Goal: Transaction & Acquisition: Book appointment/travel/reservation

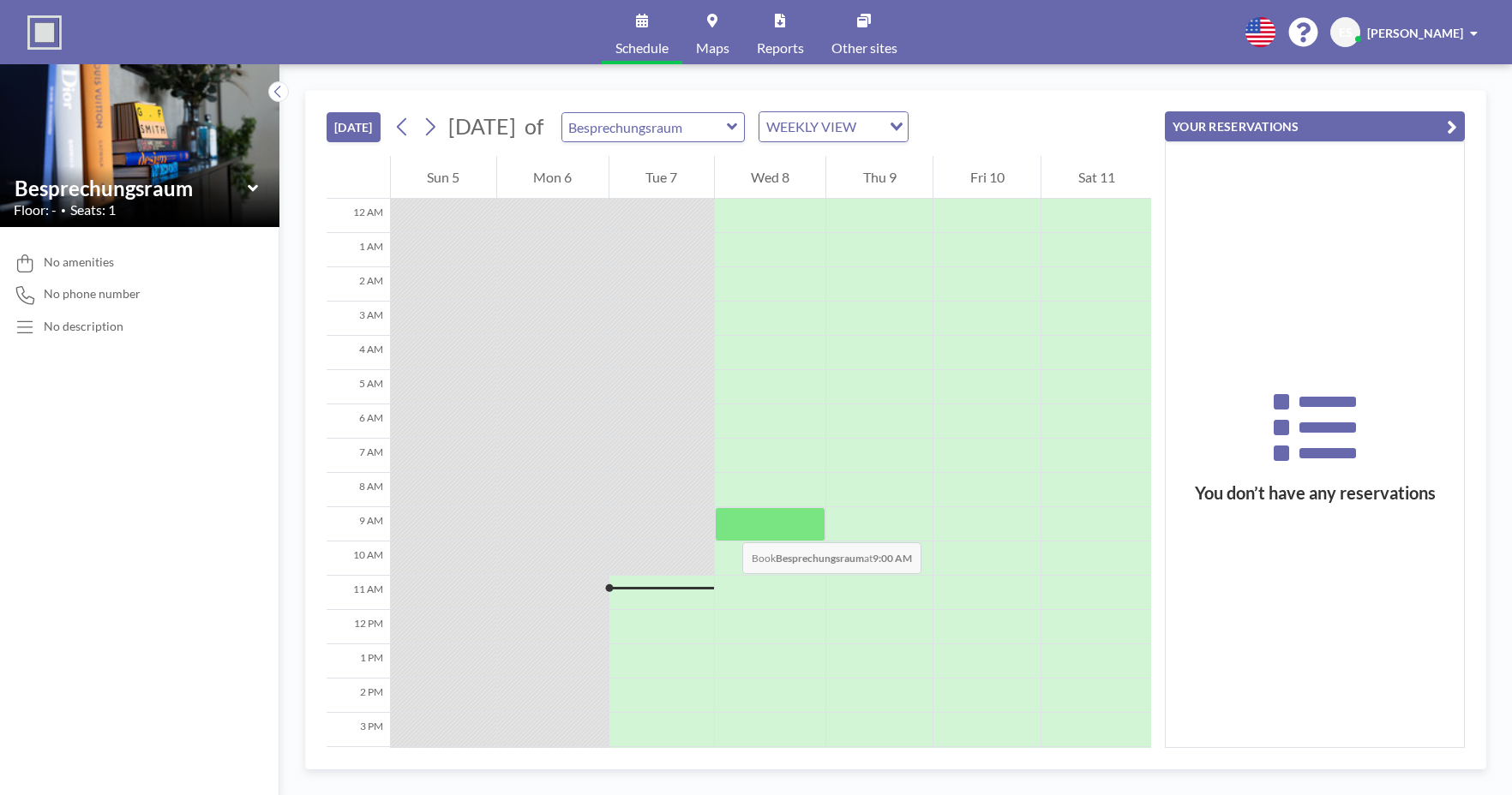
scroll to position [118, 0]
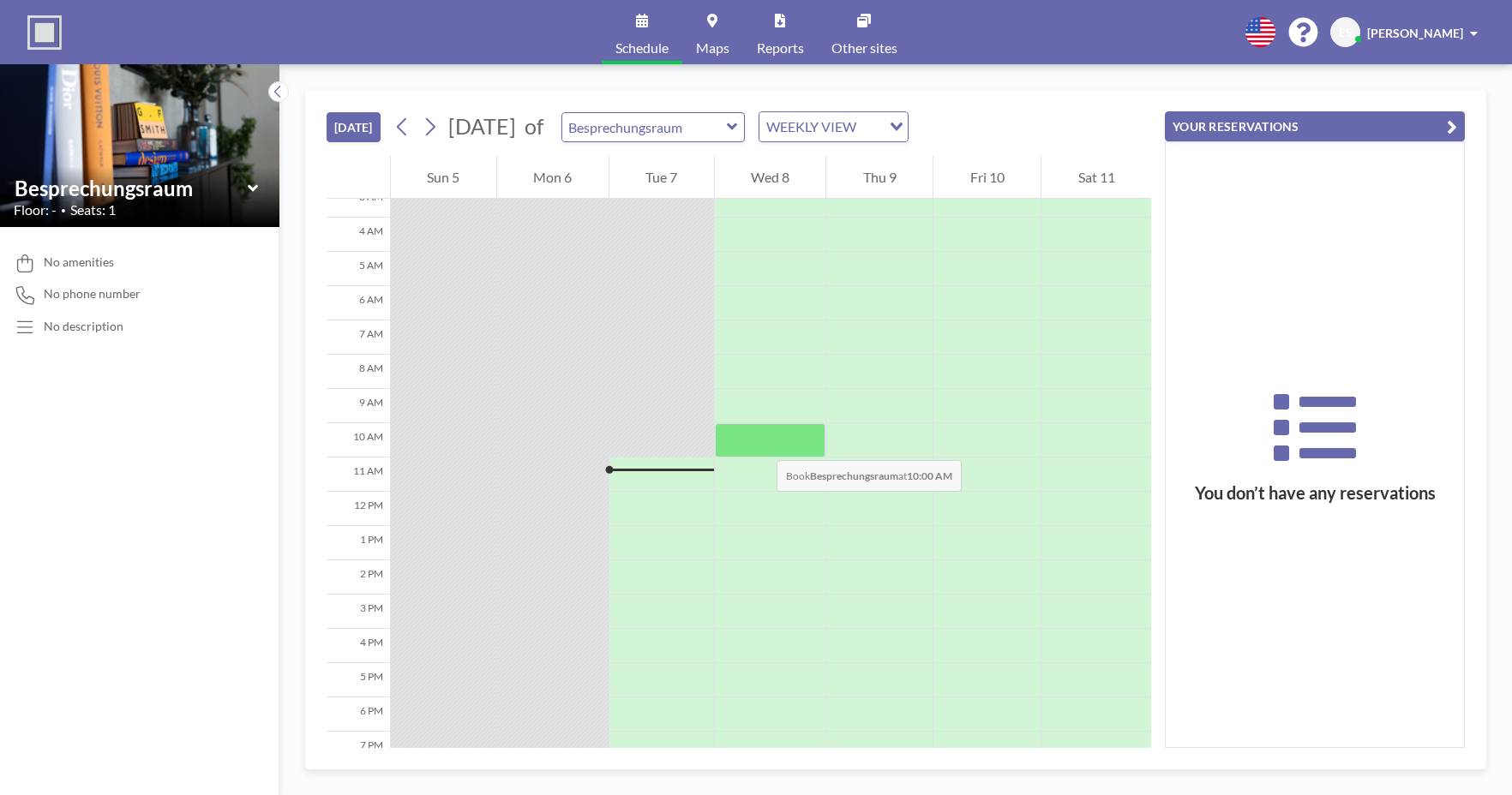
click at [760, 443] on div at bounding box center [771, 440] width 112 height 34
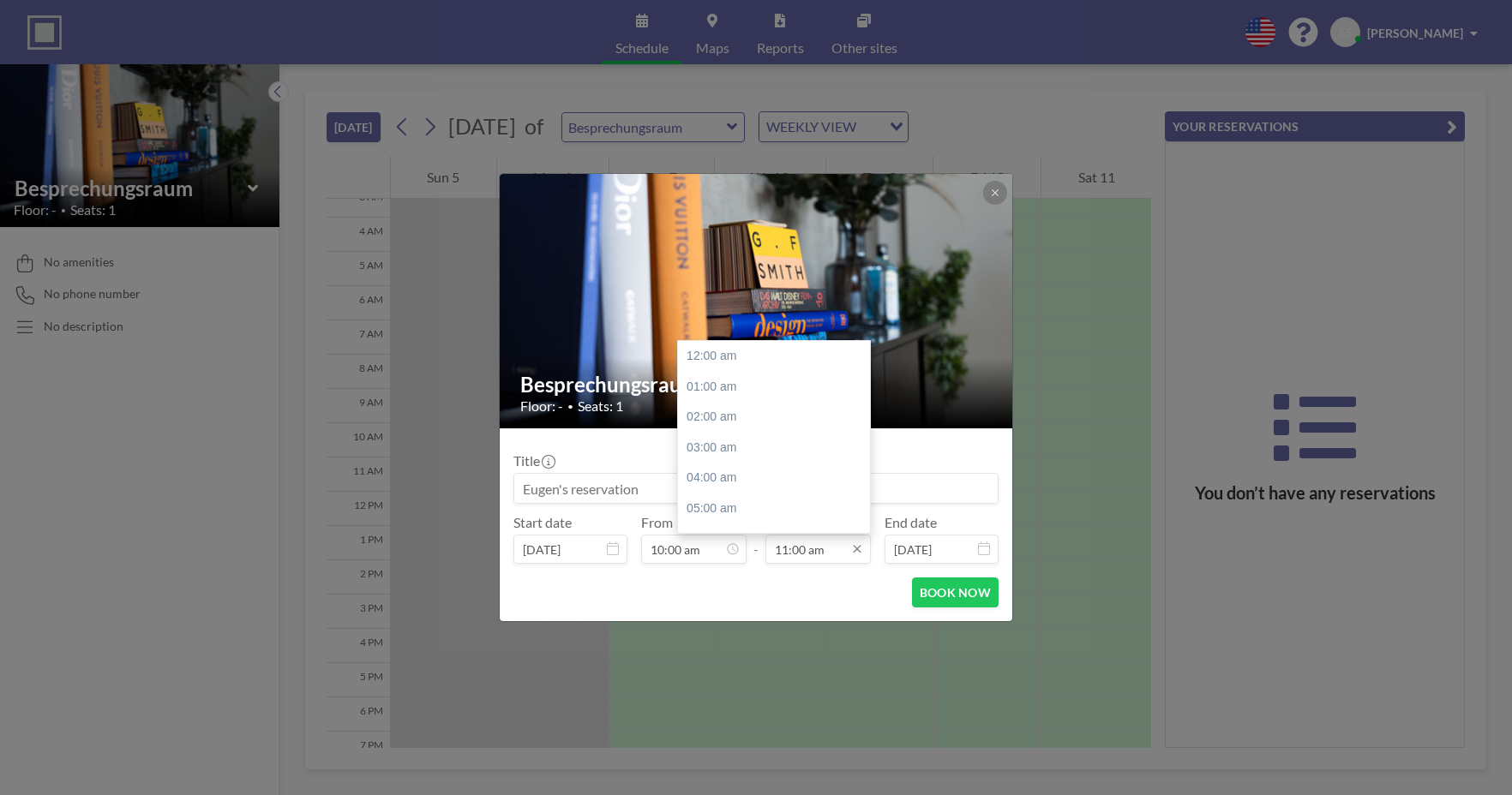
scroll to position [336, 0]
click at [789, 545] on input "11:00 am" at bounding box center [817, 548] width 105 height 29
type input "12:00 am"
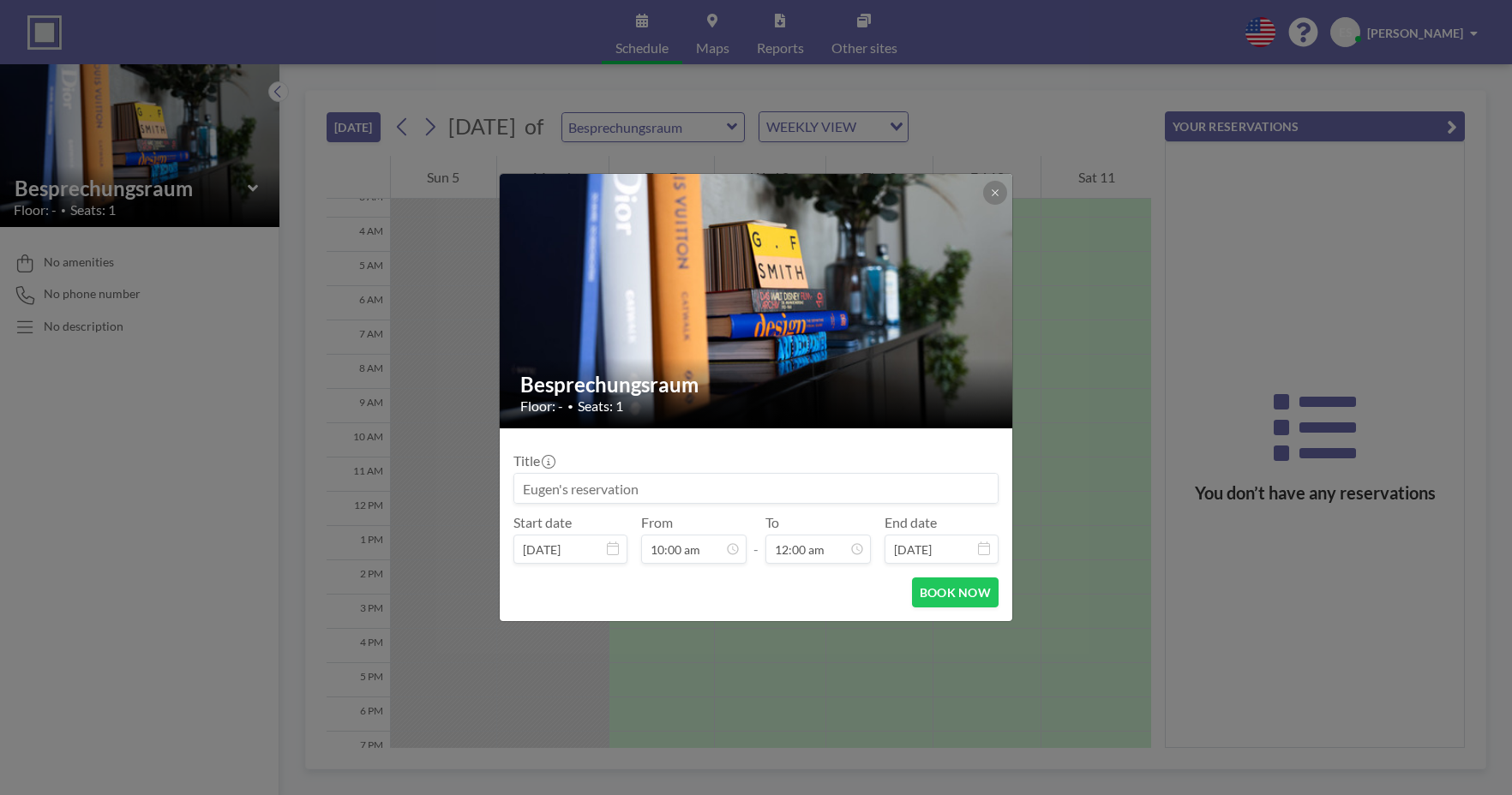
click at [603, 494] on input at bounding box center [755, 488] width 483 height 29
click at [608, 492] on input "[PERSON_NAME][DEMOGRAPHIC_DATA]" at bounding box center [755, 488] width 483 height 29
type input "[PERSON_NAME] X [PERSON_NAME]"
click at [960, 594] on button "BOOK NOW" at bounding box center [954, 592] width 87 height 30
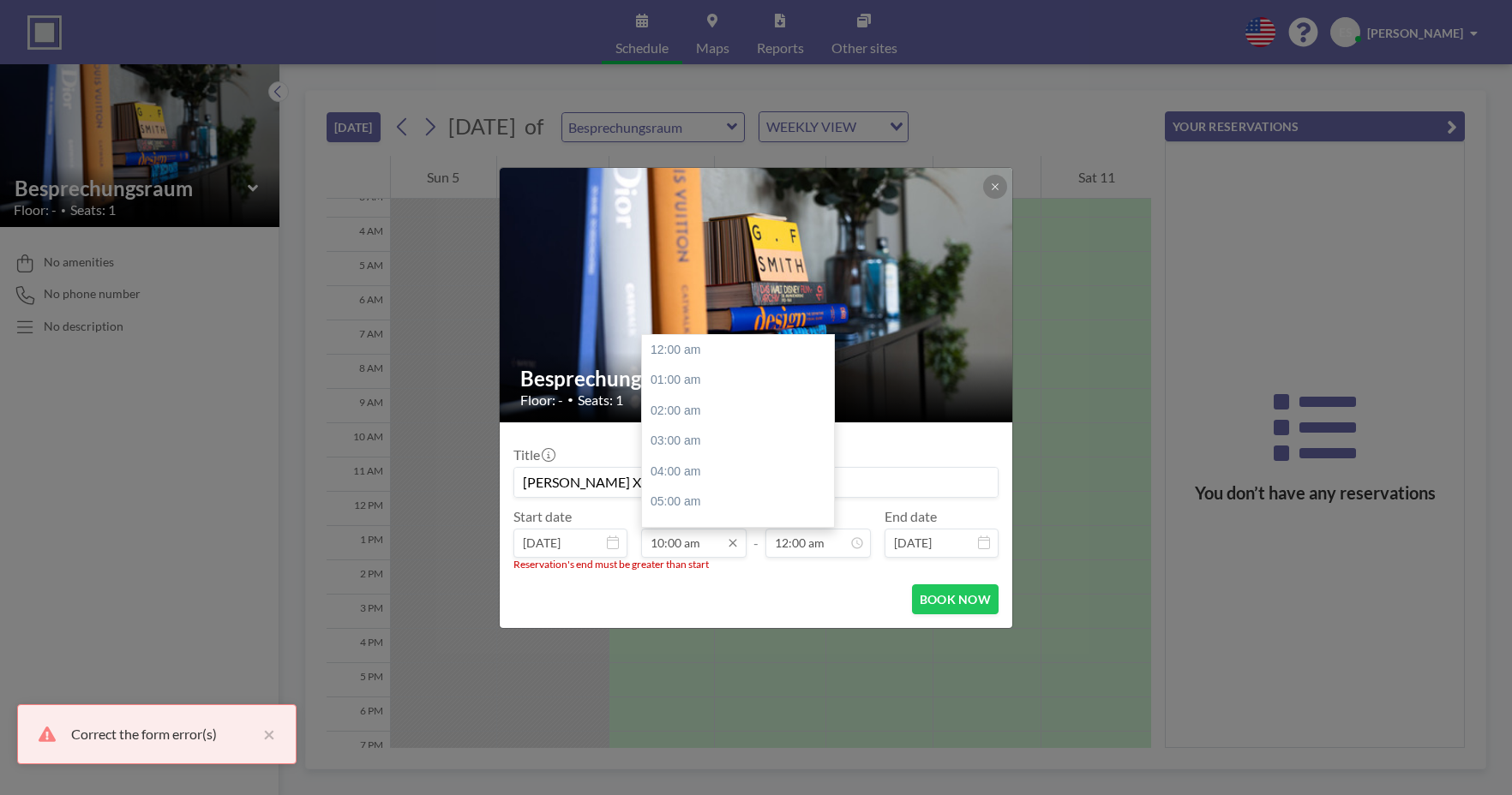
scroll to position [305, 0]
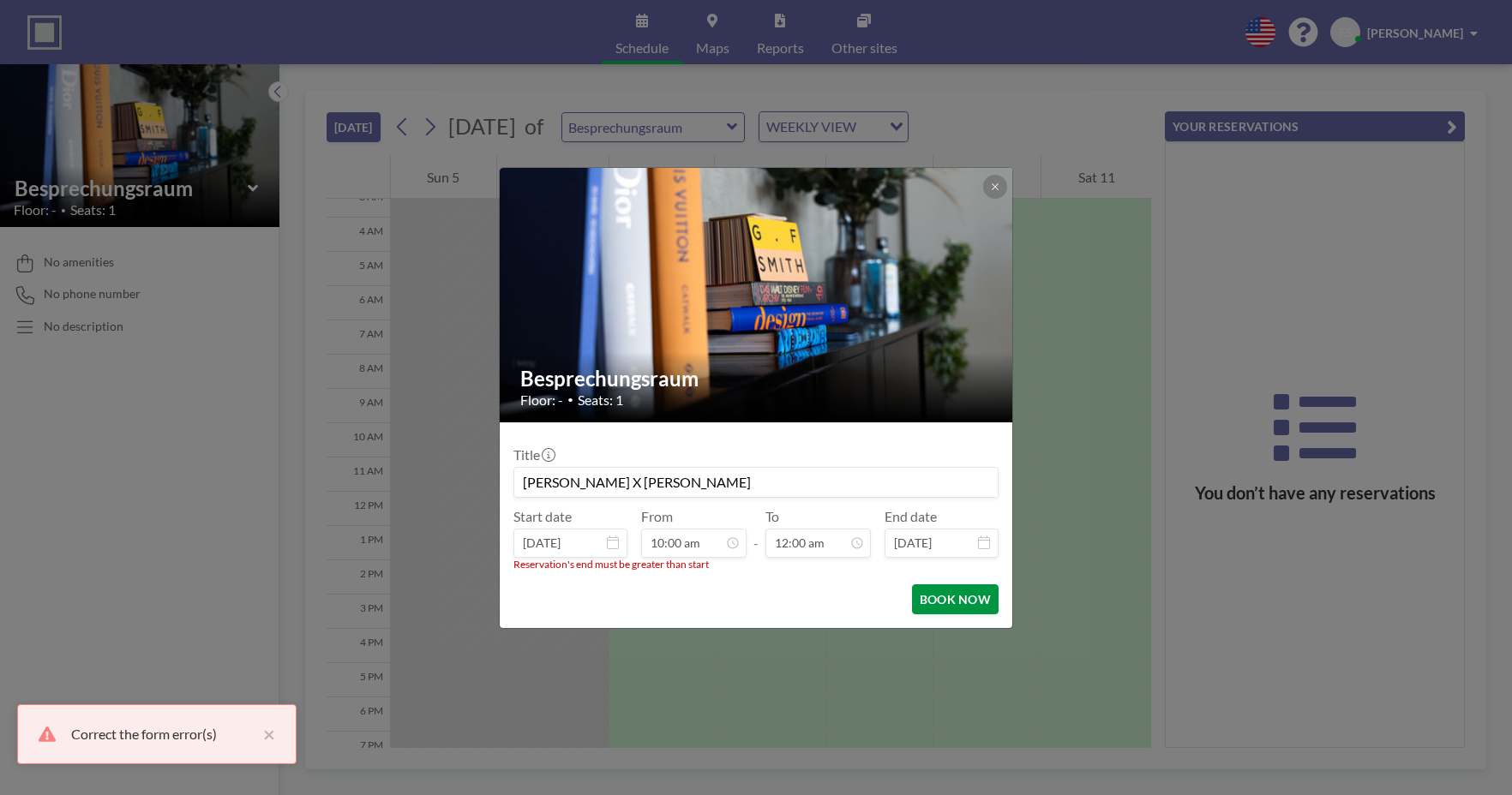
click at [955, 598] on button "BOOK NOW" at bounding box center [954, 600] width 87 height 30
click at [669, 493] on input "[PERSON_NAME] X [PERSON_NAME]" at bounding box center [755, 482] width 483 height 29
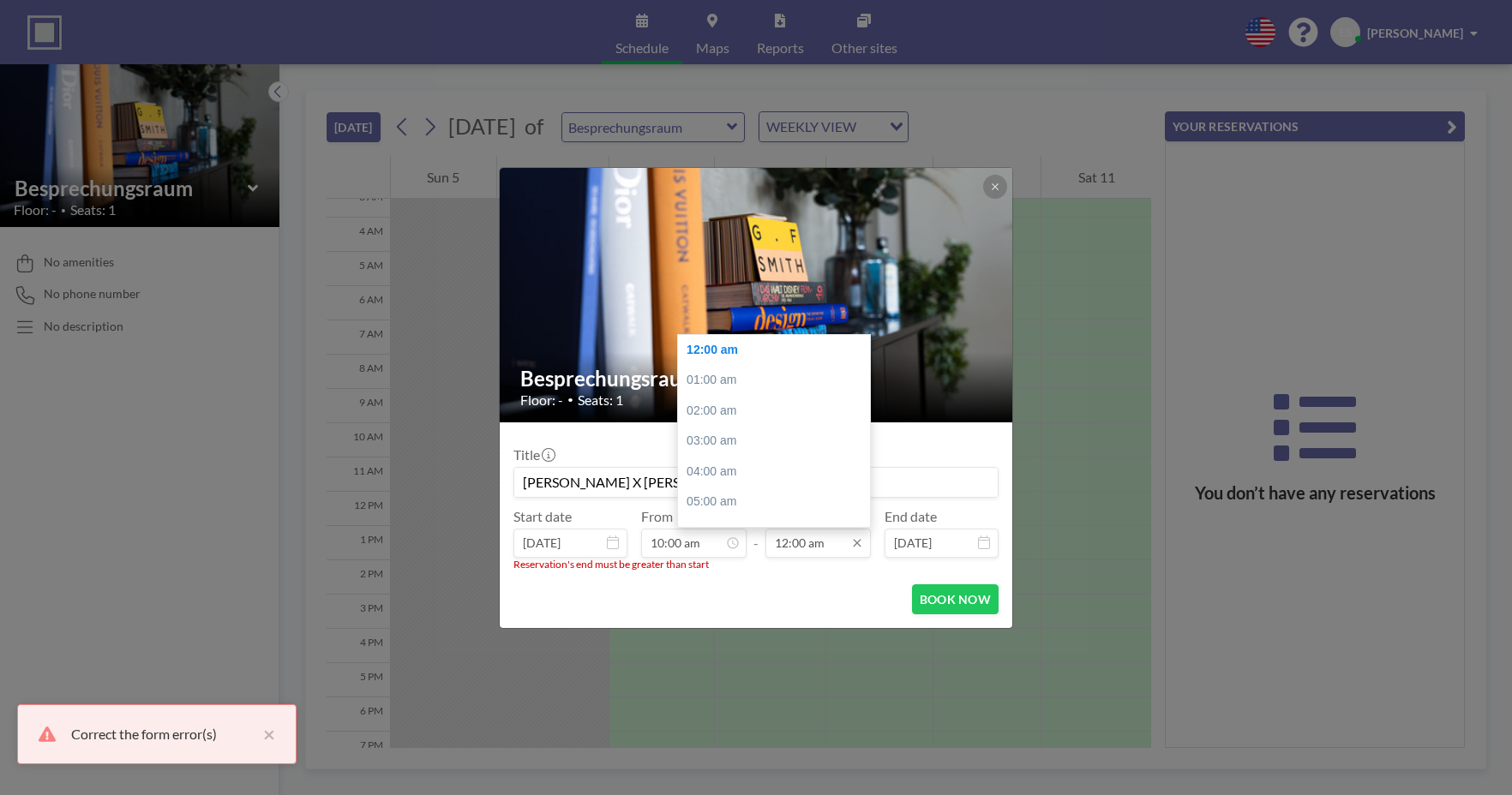
click at [826, 543] on input "12:00 am" at bounding box center [817, 543] width 105 height 29
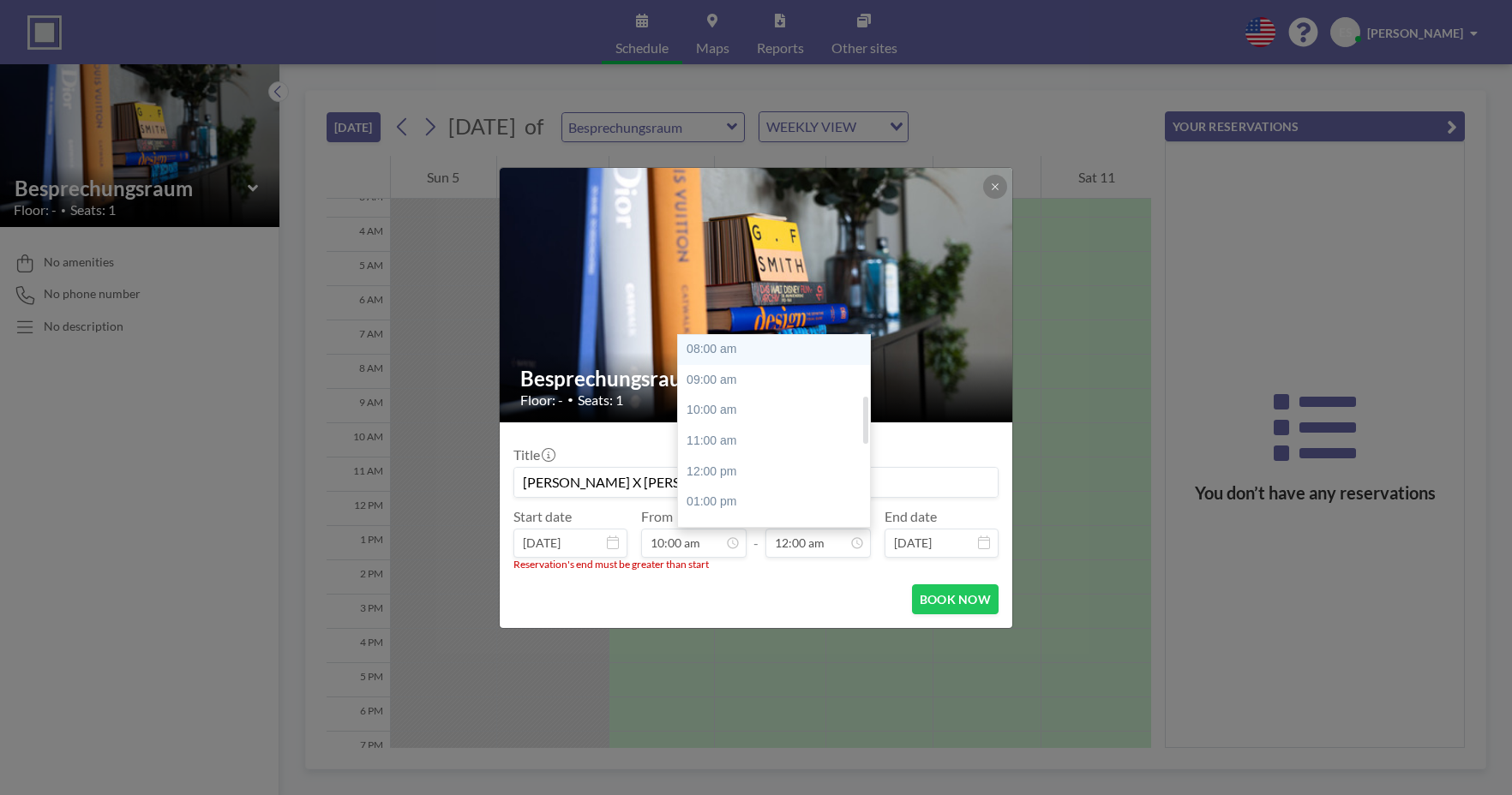
scroll to position [242, 0]
drag, startPoint x: 722, startPoint y: 465, endPoint x: 756, endPoint y: 529, distance: 72.5
click at [722, 465] on div "12:00 pm" at bounding box center [774, 473] width 192 height 31
type input "12:00 pm"
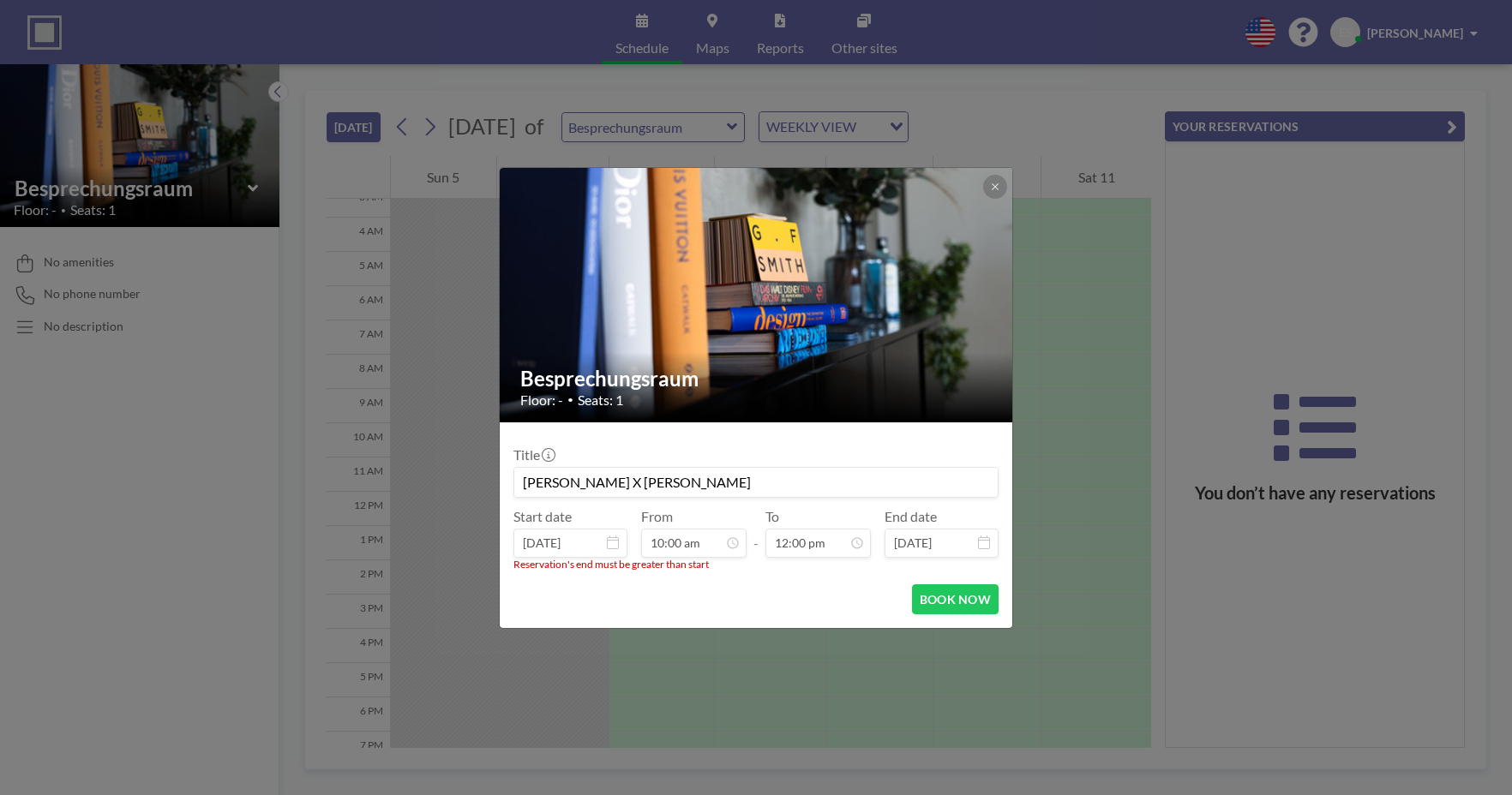
scroll to position [366, 0]
drag, startPoint x: 935, startPoint y: 593, endPoint x: 860, endPoint y: 587, distance: 75.2
click at [935, 593] on button "BOOK NOW" at bounding box center [954, 600] width 87 height 30
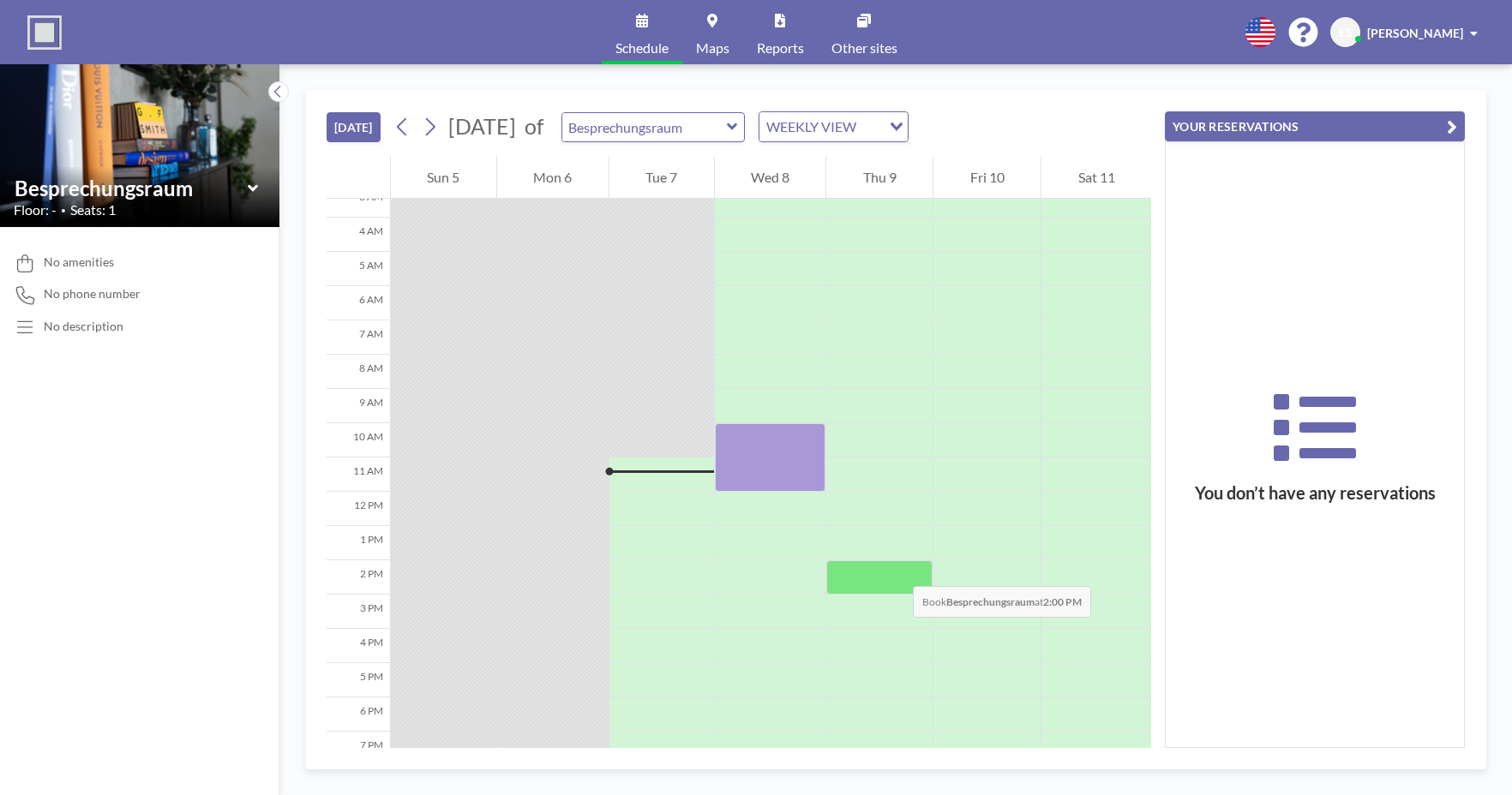
click at [896, 569] on div at bounding box center [879, 577] width 106 height 34
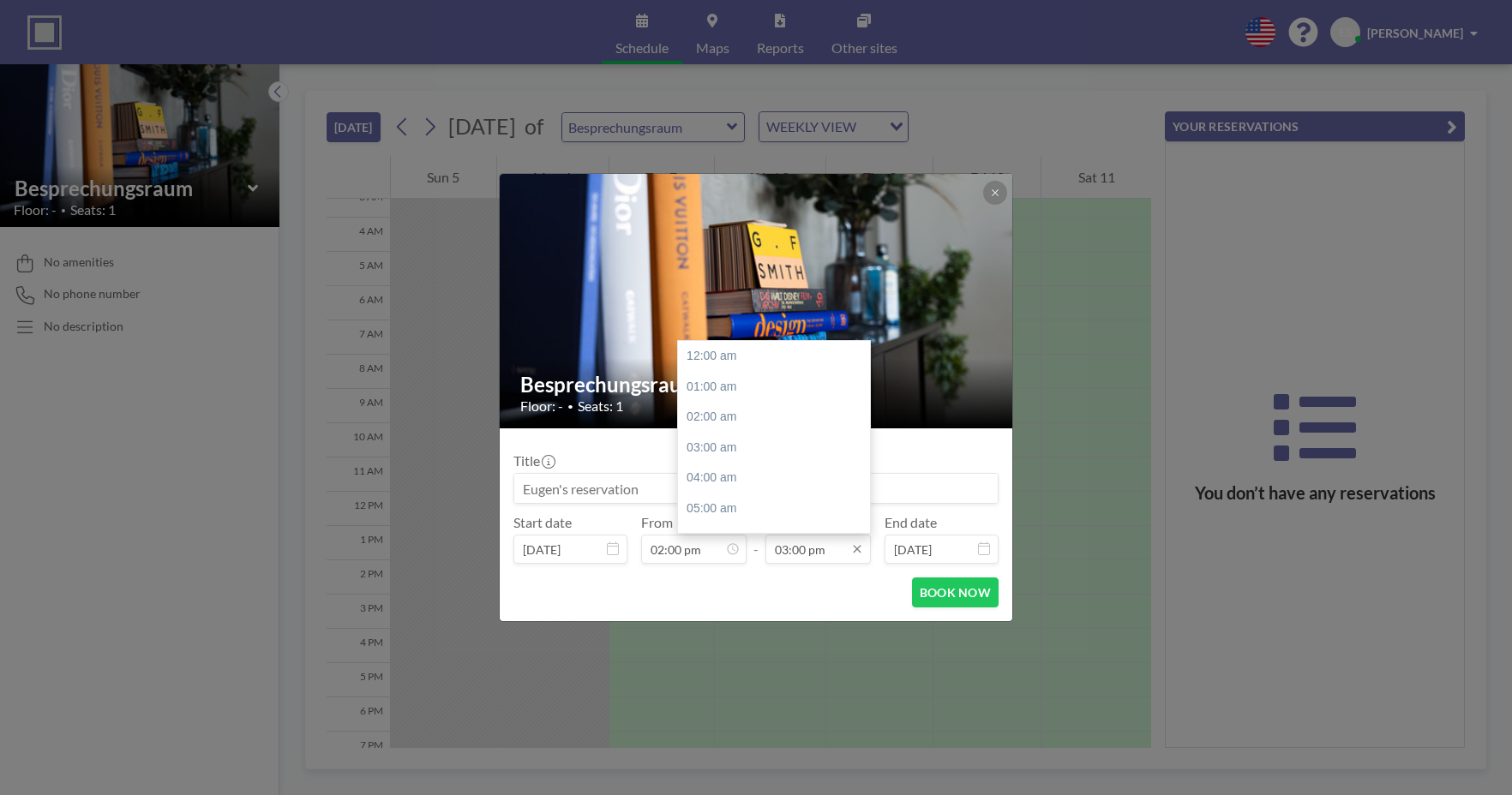
scroll to position [458, 0]
click at [783, 555] on input "03:00 pm" at bounding box center [817, 548] width 105 height 29
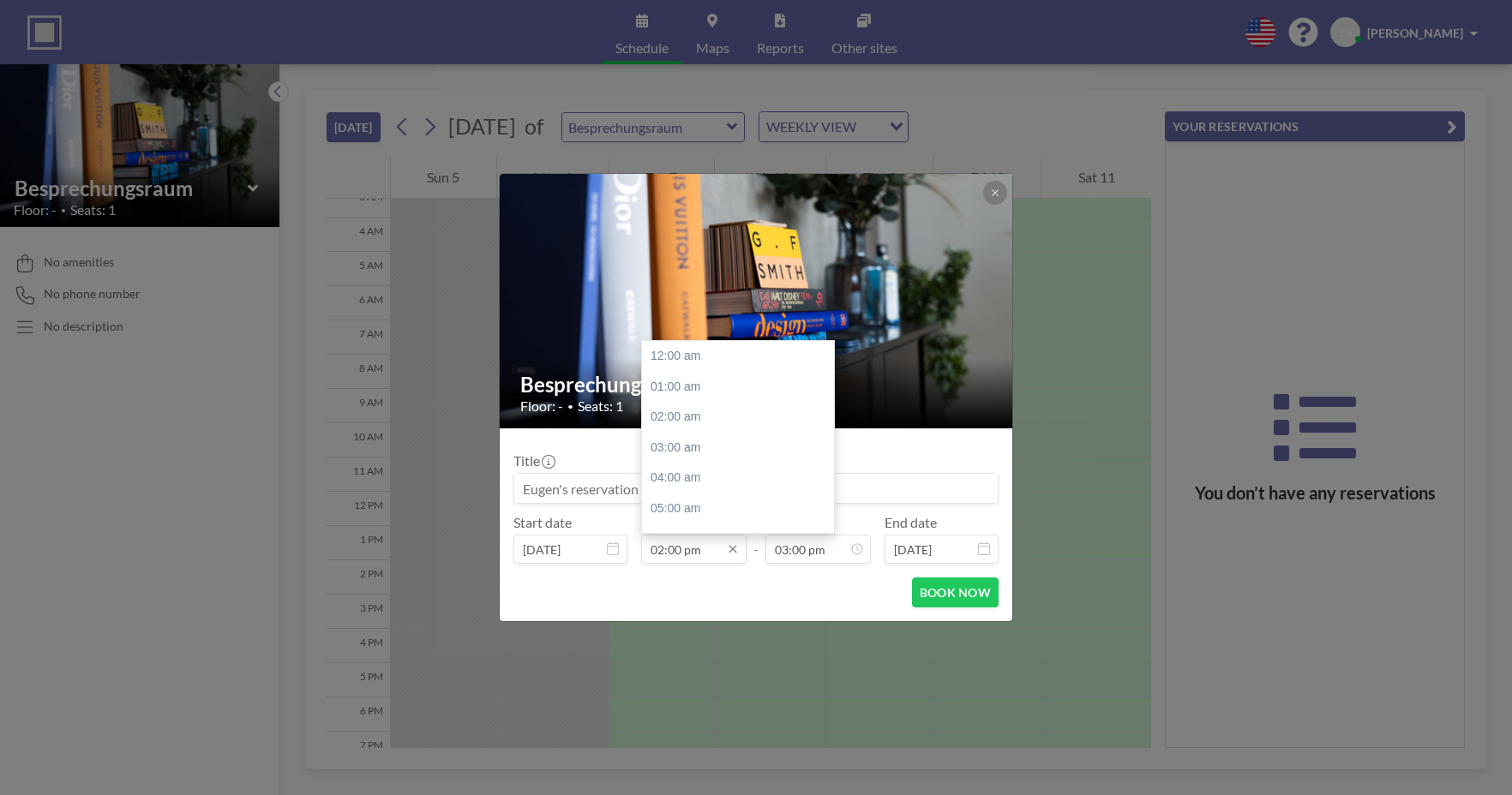
scroll to position [426, 0]
click at [660, 553] on input "02:00 pm" at bounding box center [693, 548] width 105 height 29
click at [671, 550] on input "01:00 pm" at bounding box center [693, 548] width 105 height 29
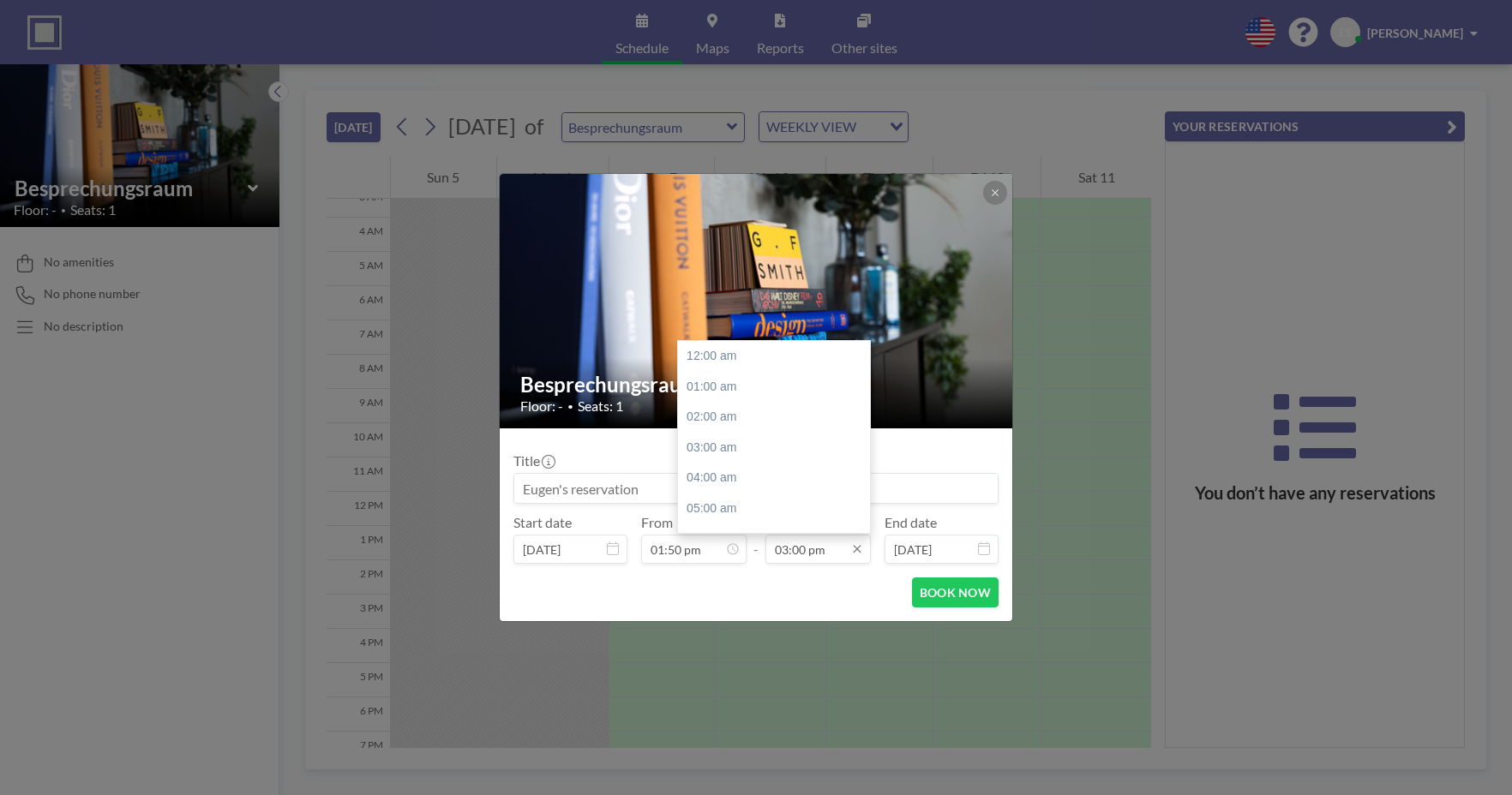
scroll to position [458, 0]
type input "01:50 pm"
drag, startPoint x: 788, startPoint y: 547, endPoint x: 798, endPoint y: 547, distance: 10.0
click at [788, 547] on input "03:00 pm" at bounding box center [817, 548] width 105 height 29
click at [792, 553] on input "03:00 pm" at bounding box center [817, 548] width 105 height 29
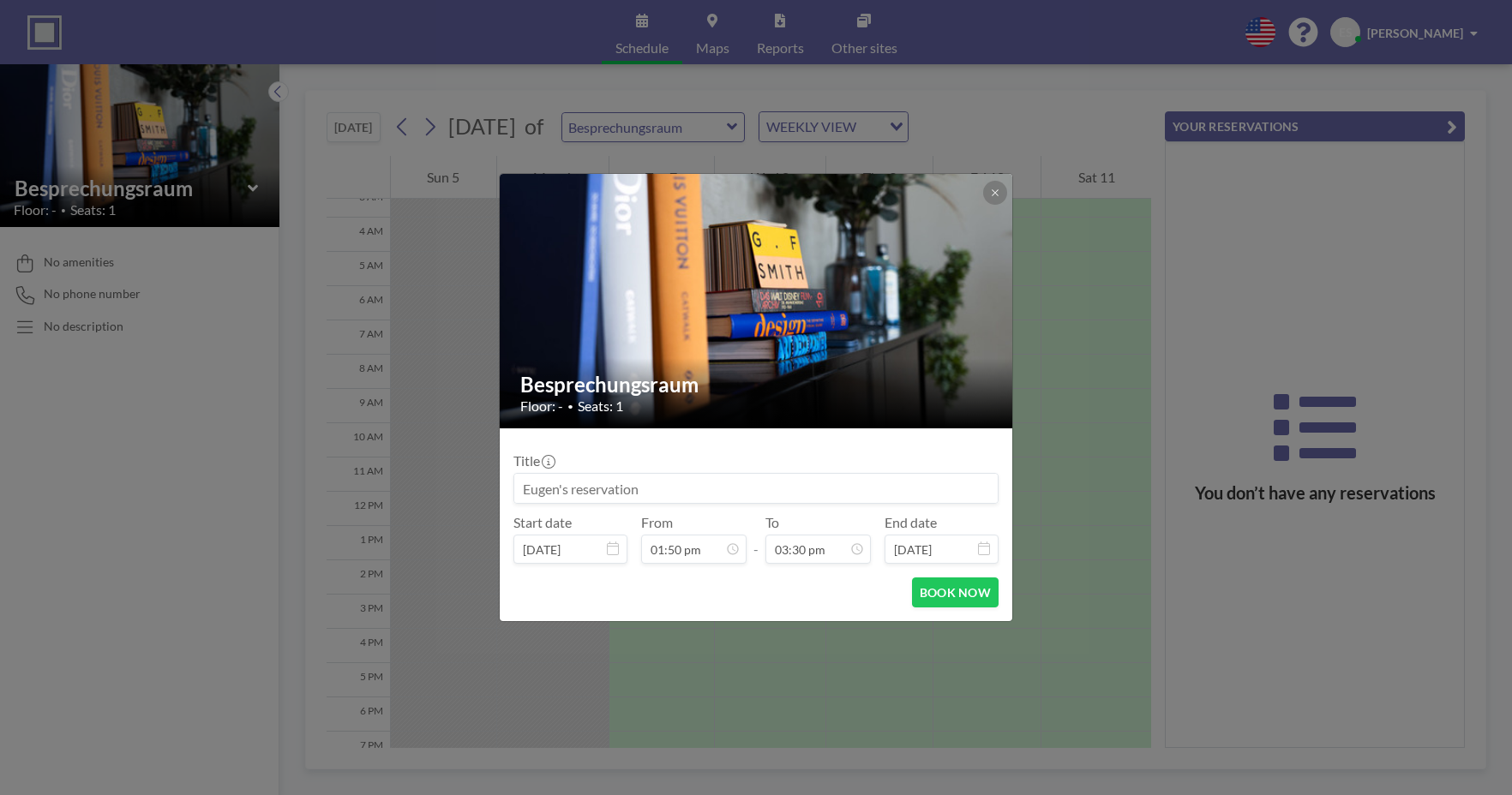
type input "03:30 pm"
click at [619, 485] on input at bounding box center [755, 488] width 483 height 29
type input "P"
type input "Stadtkapitel X [PERSON_NAME]"
click at [928, 586] on button "BOOK NOW" at bounding box center [954, 592] width 87 height 30
